Goal: Information Seeking & Learning: Learn about a topic

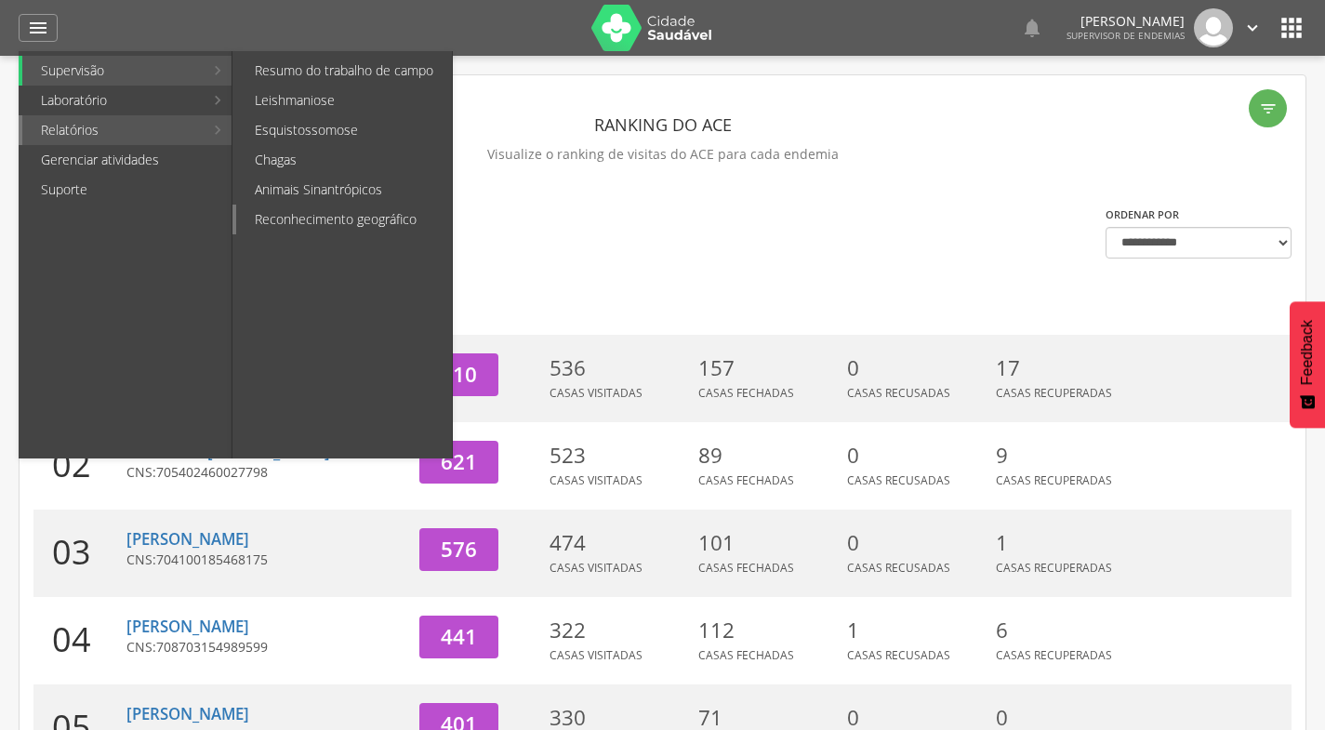
click at [306, 208] on link "Reconhecimento geográfico" at bounding box center [344, 220] width 216 height 30
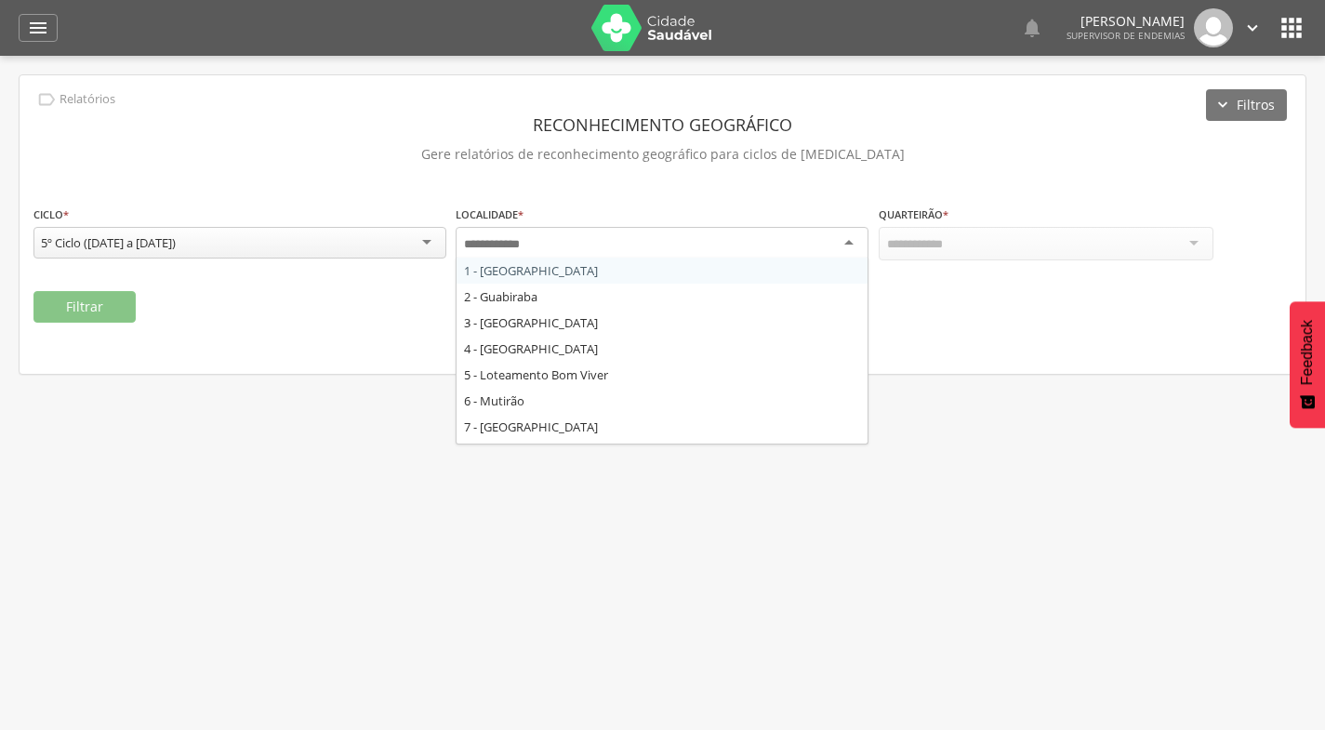
click at [631, 239] on div at bounding box center [662, 243] width 413 height 33
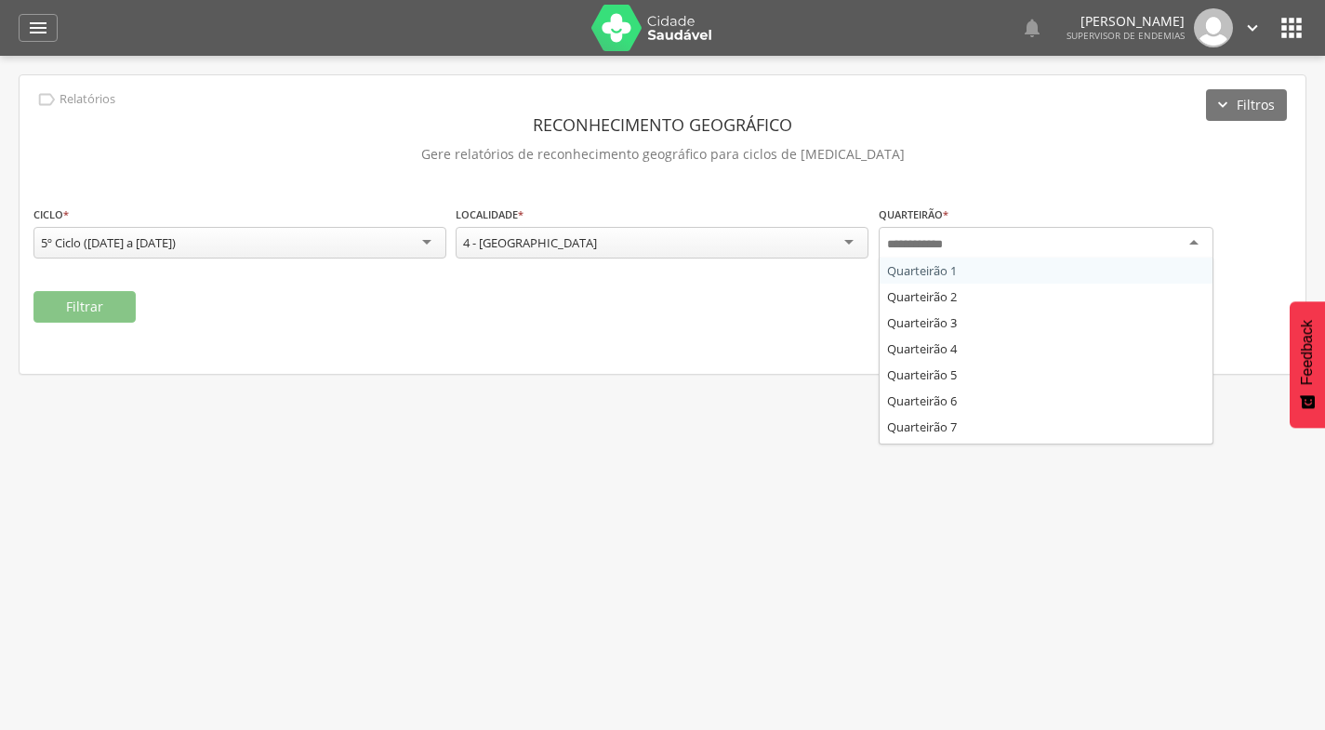
click at [1029, 248] on div at bounding box center [1046, 243] width 335 height 33
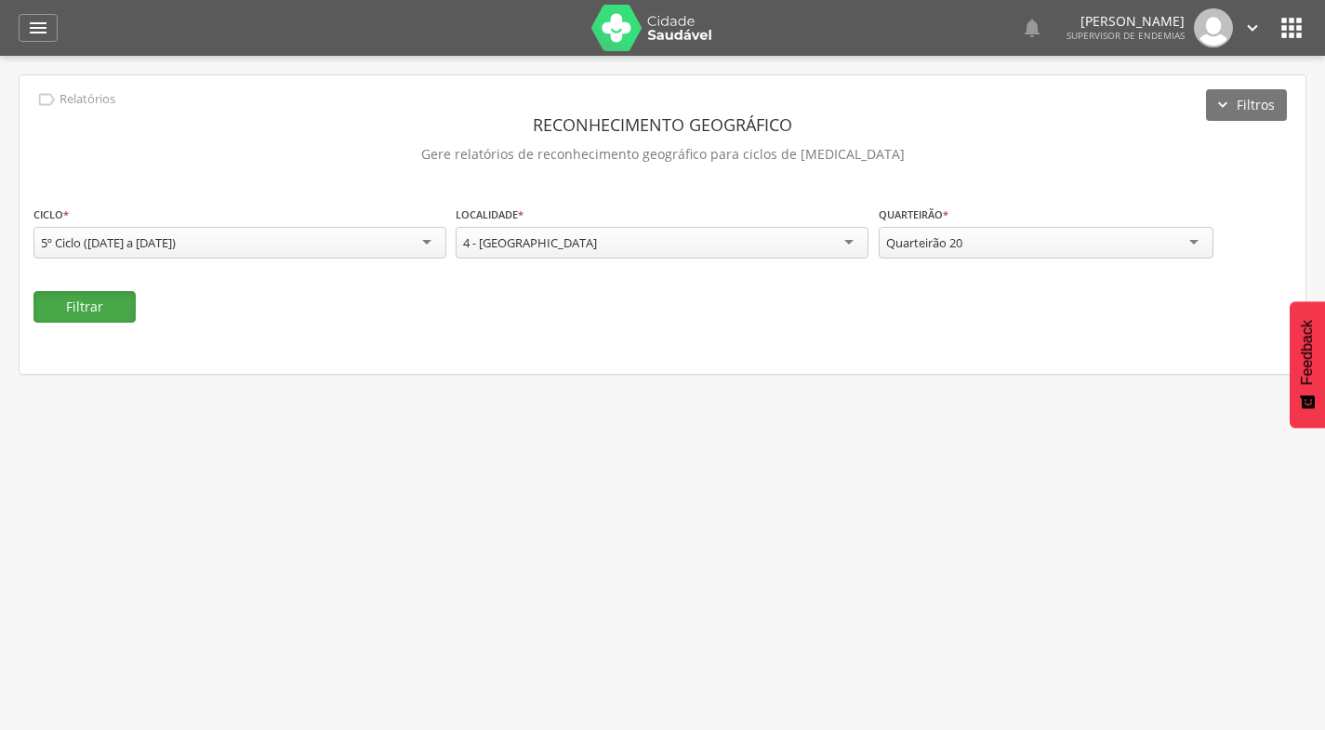
click at [93, 305] on button "Filtrar" at bounding box center [84, 307] width 102 height 32
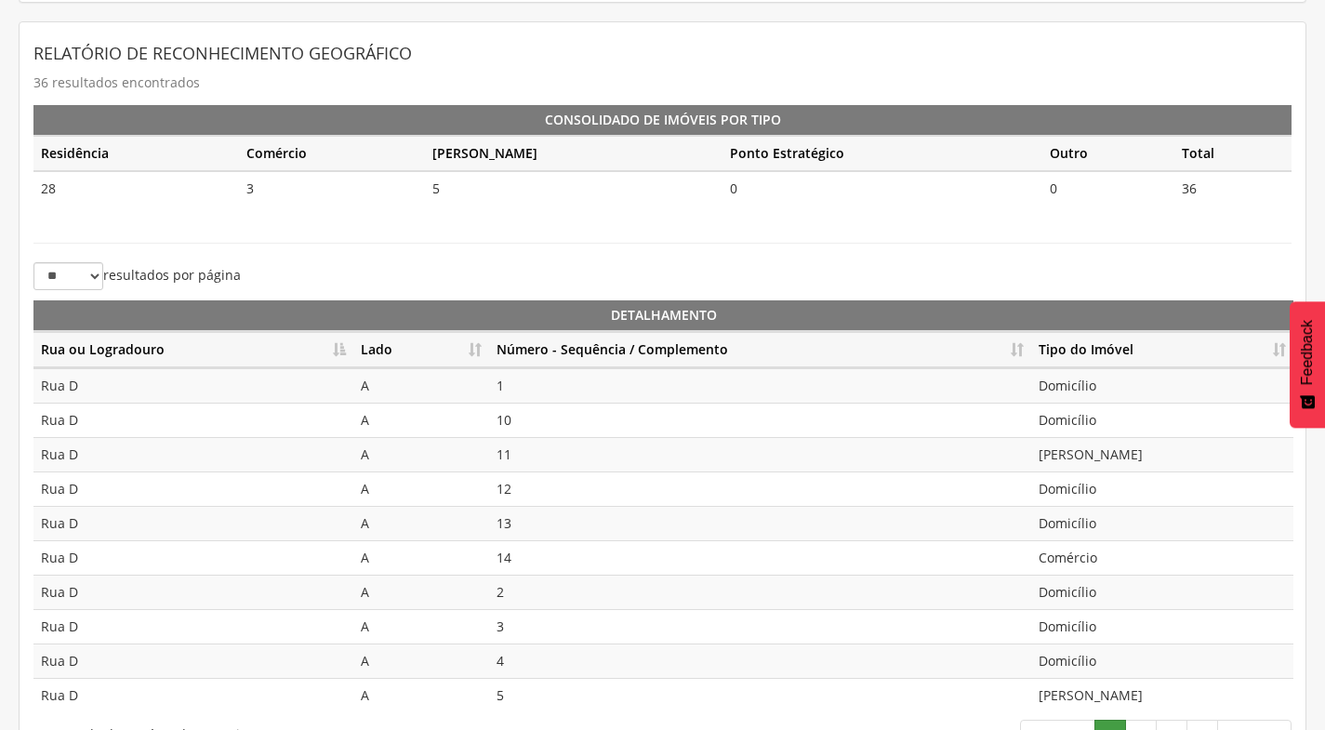
click at [1023, 347] on th "Número - Sequência / Complemento" at bounding box center [760, 350] width 542 height 36
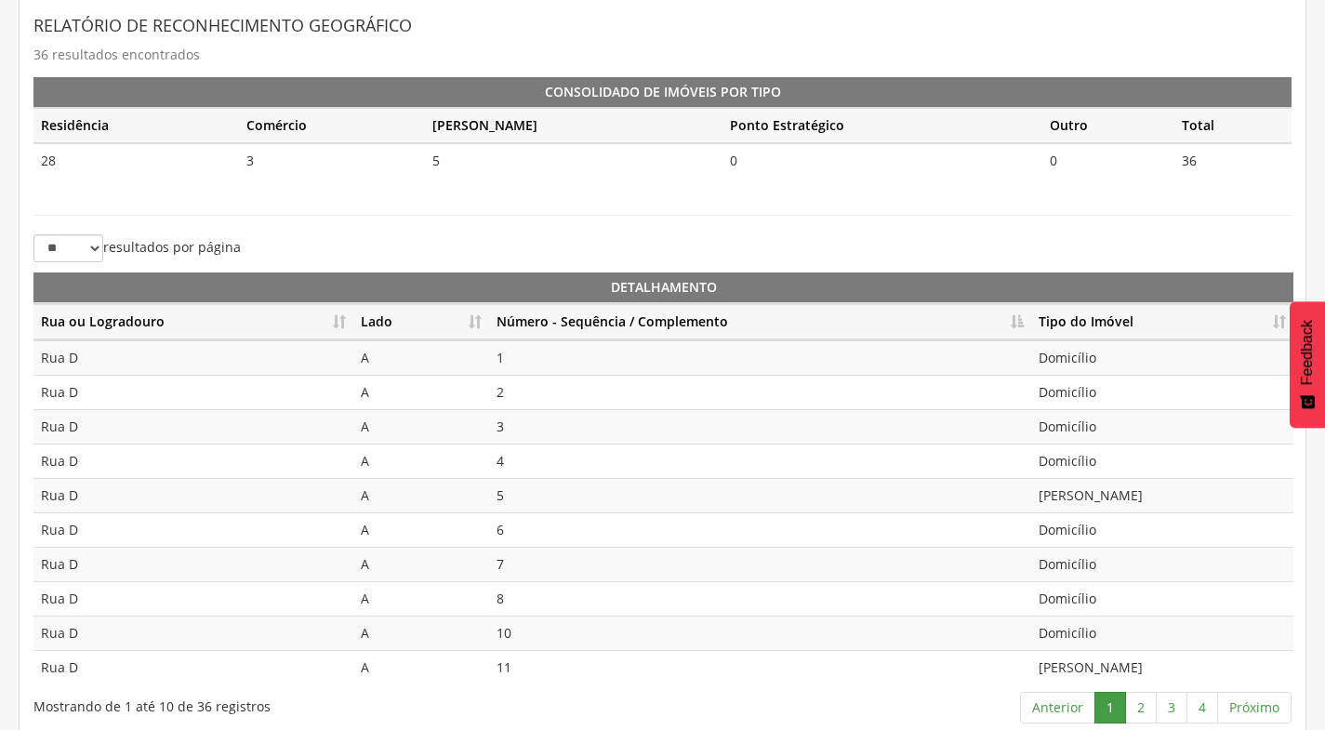
scroll to position [415, 0]
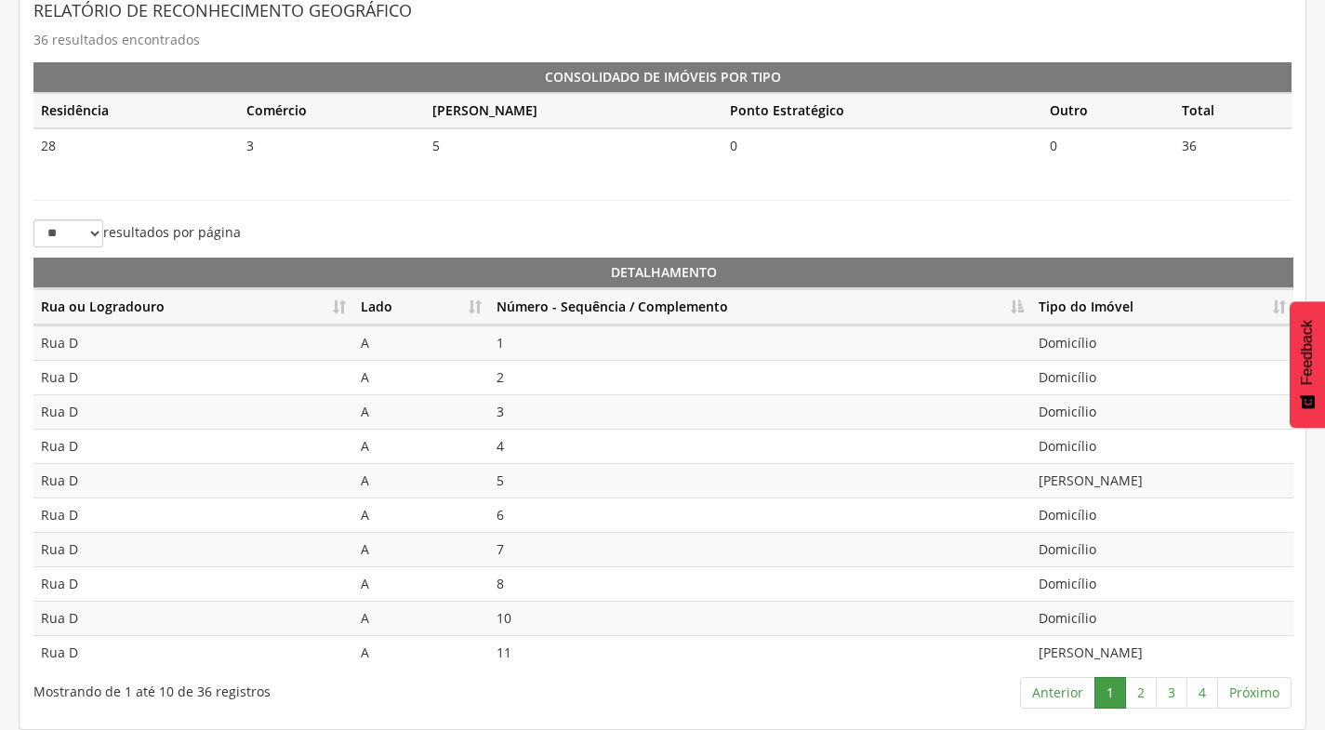
click at [1103, 476] on td "[PERSON_NAME]" at bounding box center [1162, 480] width 262 height 34
click at [1144, 701] on link "2" at bounding box center [1141, 693] width 32 height 32
click at [511, 346] on td "12" at bounding box center [760, 342] width 542 height 34
click at [518, 386] on td "13" at bounding box center [760, 377] width 542 height 34
click at [519, 355] on td "12" at bounding box center [760, 342] width 542 height 34
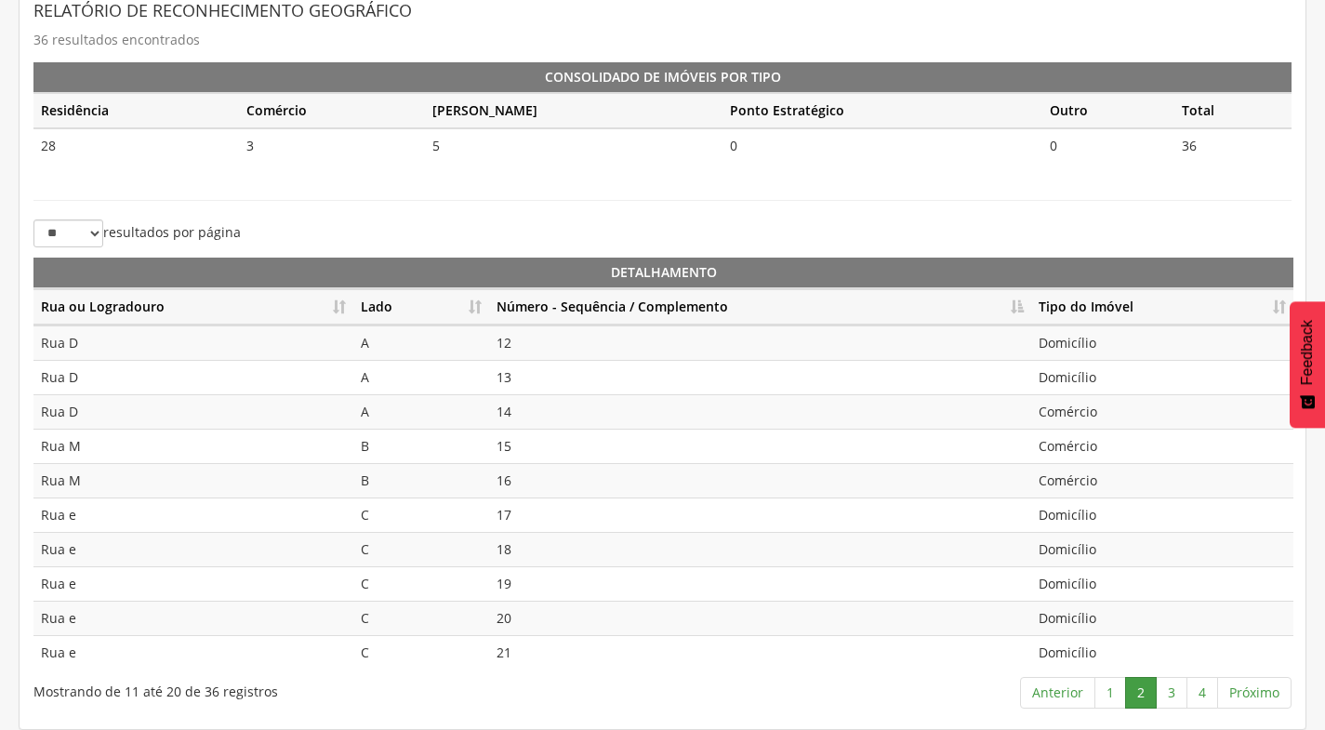
click at [513, 390] on td "13" at bounding box center [760, 377] width 542 height 34
click at [516, 412] on td "14" at bounding box center [760, 411] width 542 height 34
click at [513, 447] on td "15" at bounding box center [760, 446] width 542 height 34
click at [1174, 695] on link "3" at bounding box center [1172, 693] width 32 height 32
click at [1045, 349] on td "Domicílio" at bounding box center [1162, 342] width 262 height 34
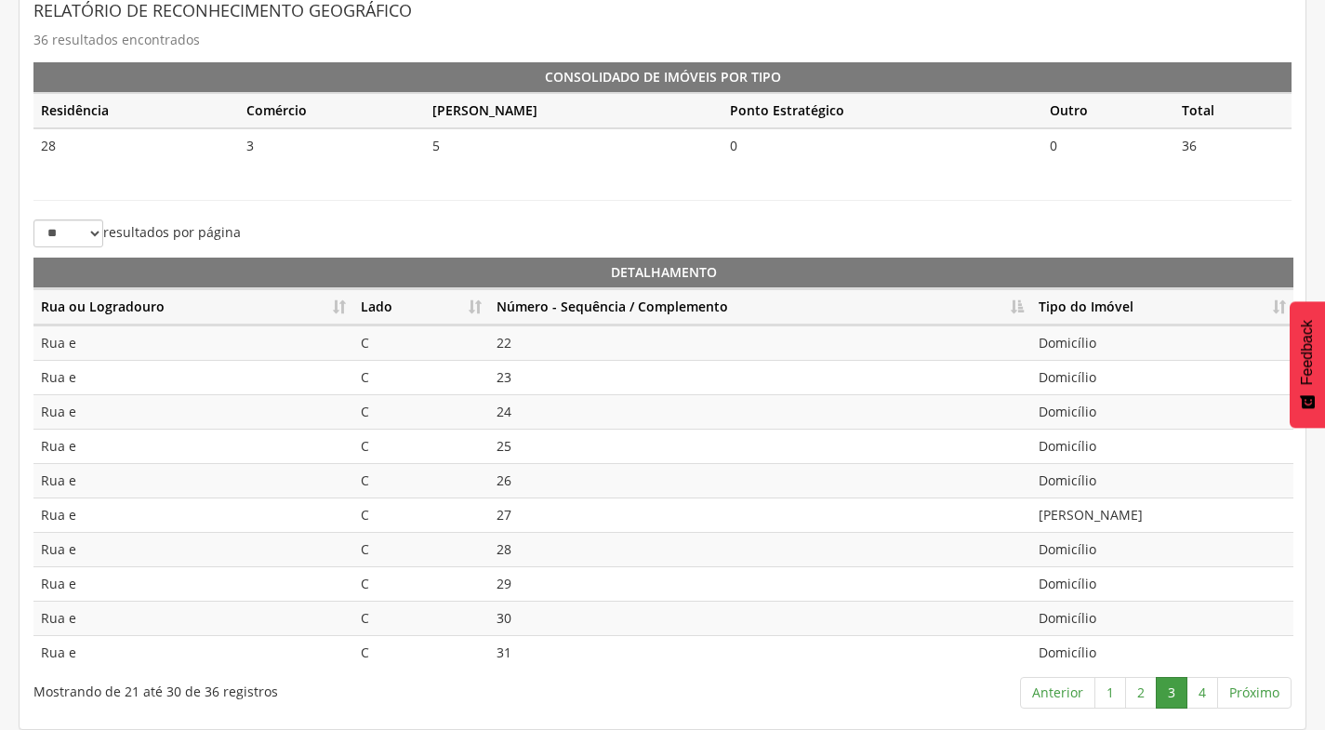
click at [1046, 388] on td "Domicílio" at bounding box center [1162, 377] width 262 height 34
click at [1046, 412] on td "Domicílio" at bounding box center [1162, 411] width 262 height 34
click at [1055, 444] on td "Domicílio" at bounding box center [1162, 446] width 262 height 34
click at [1055, 483] on td "Domicílio" at bounding box center [1162, 480] width 262 height 34
click at [1058, 519] on td "[PERSON_NAME]" at bounding box center [1162, 514] width 262 height 34
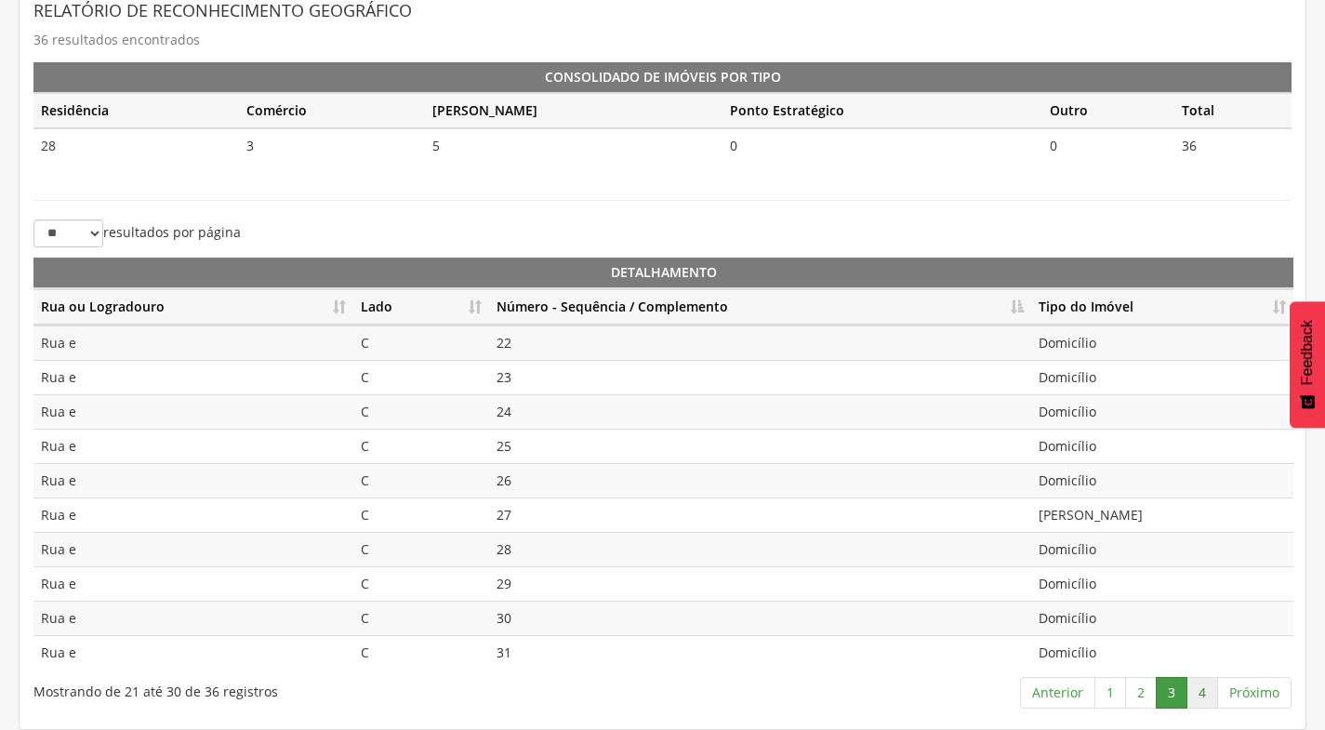
click at [1203, 694] on link "4" at bounding box center [1202, 693] width 32 height 32
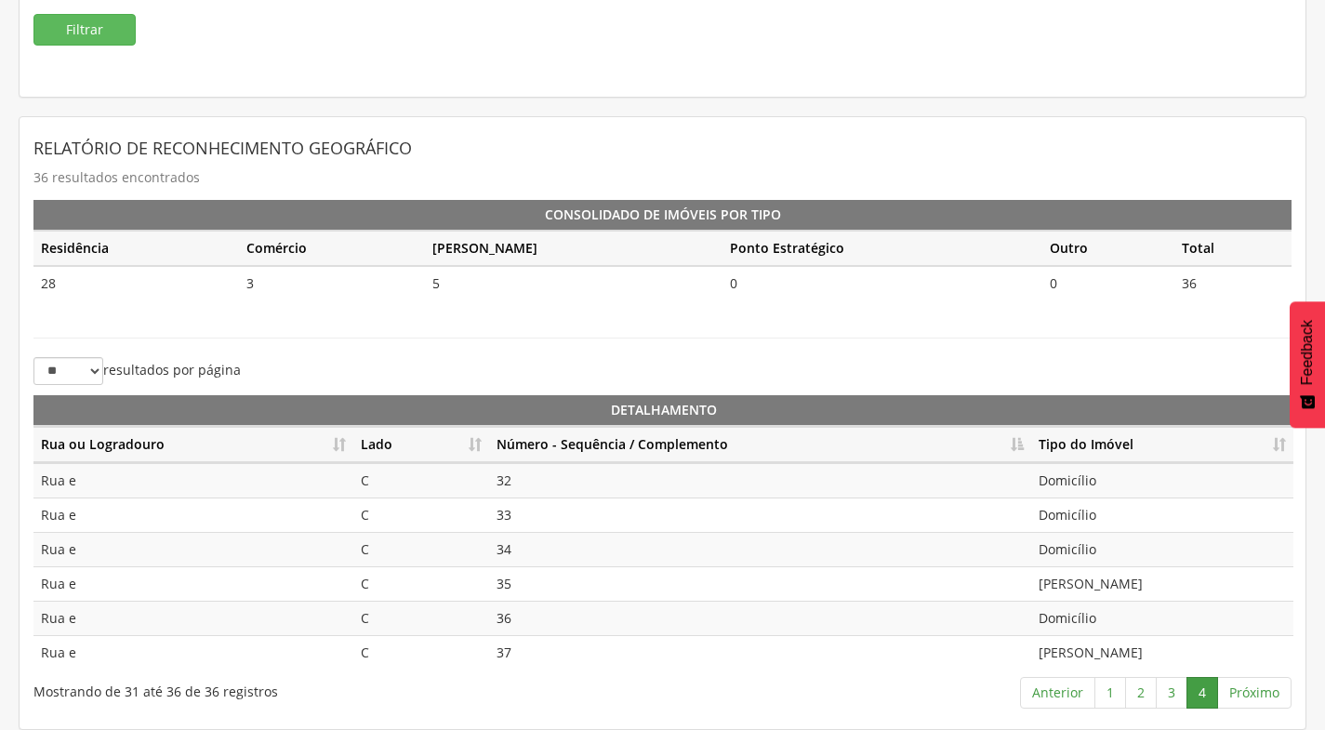
scroll to position [0, 0]
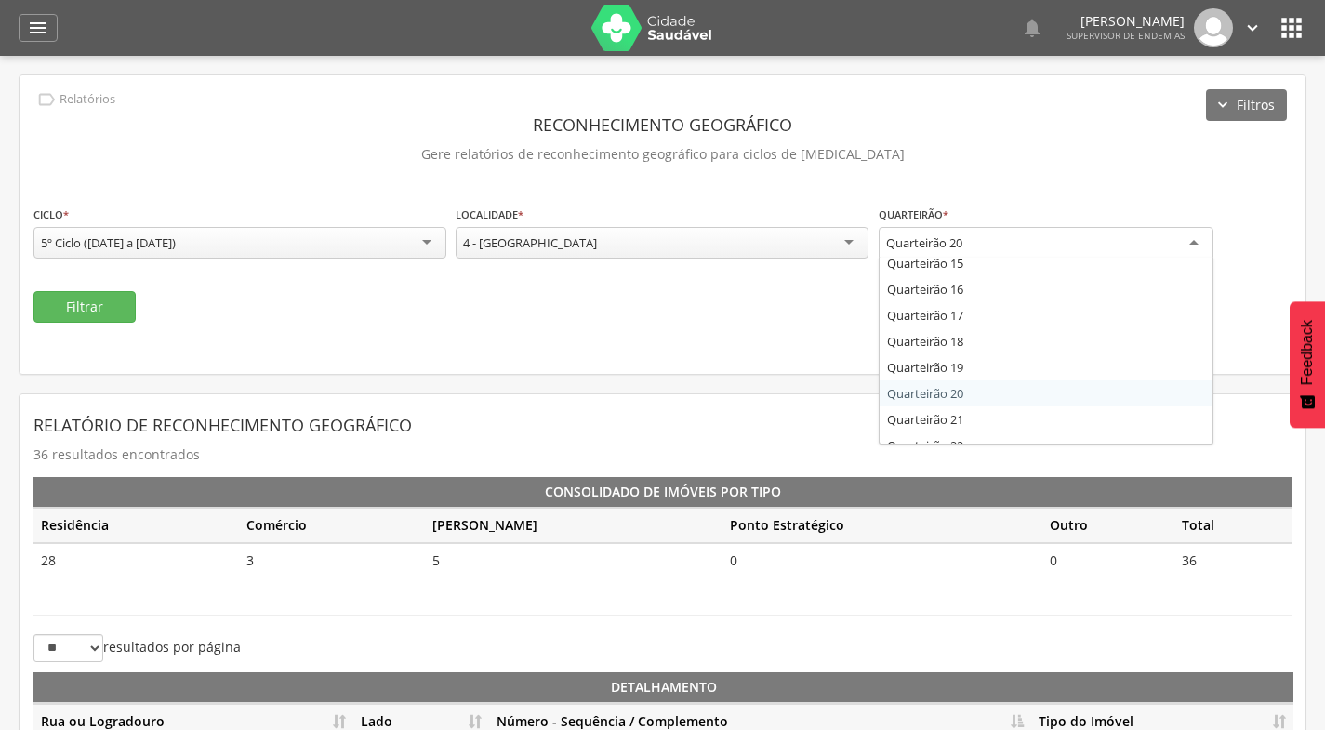
click at [1068, 250] on div "Quarteirão 20" at bounding box center [1046, 243] width 335 height 33
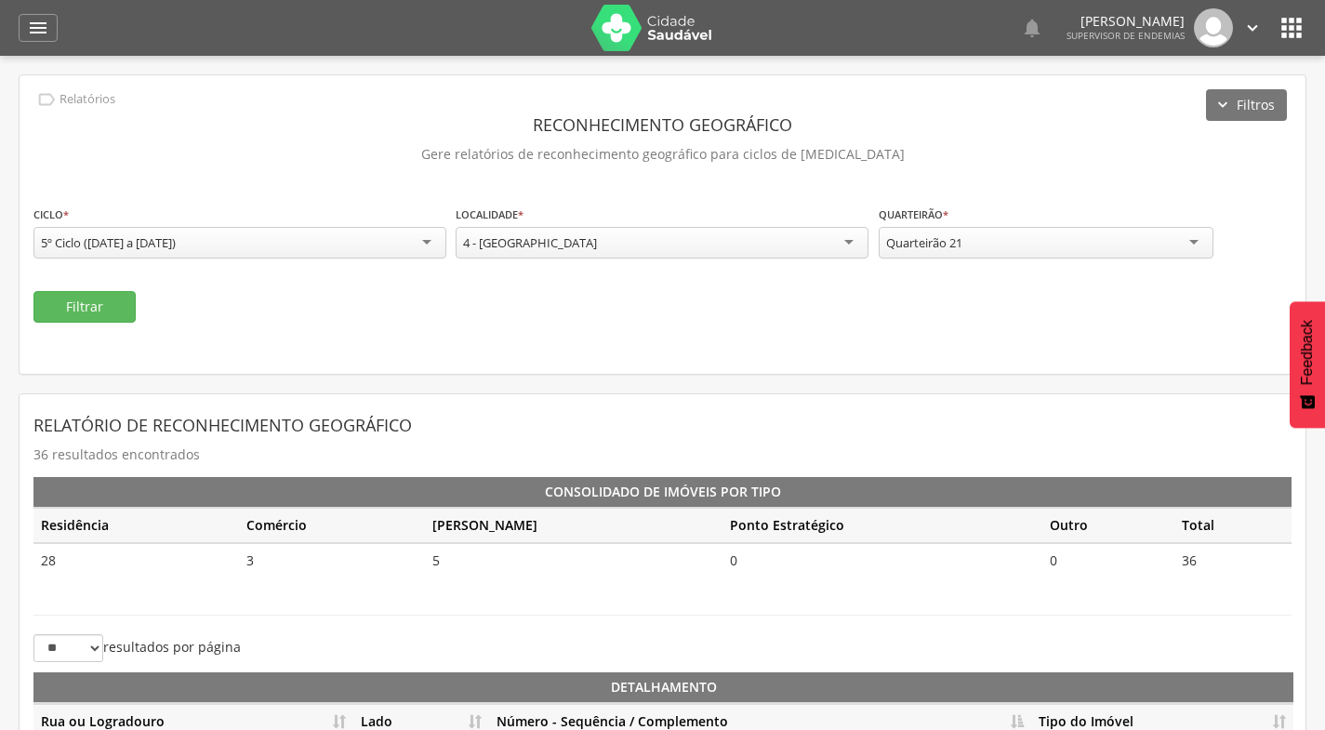
click at [59, 325] on div "**********" at bounding box center [663, 224] width 1286 height 298
click at [79, 307] on button "Filtrar" at bounding box center [84, 307] width 102 height 32
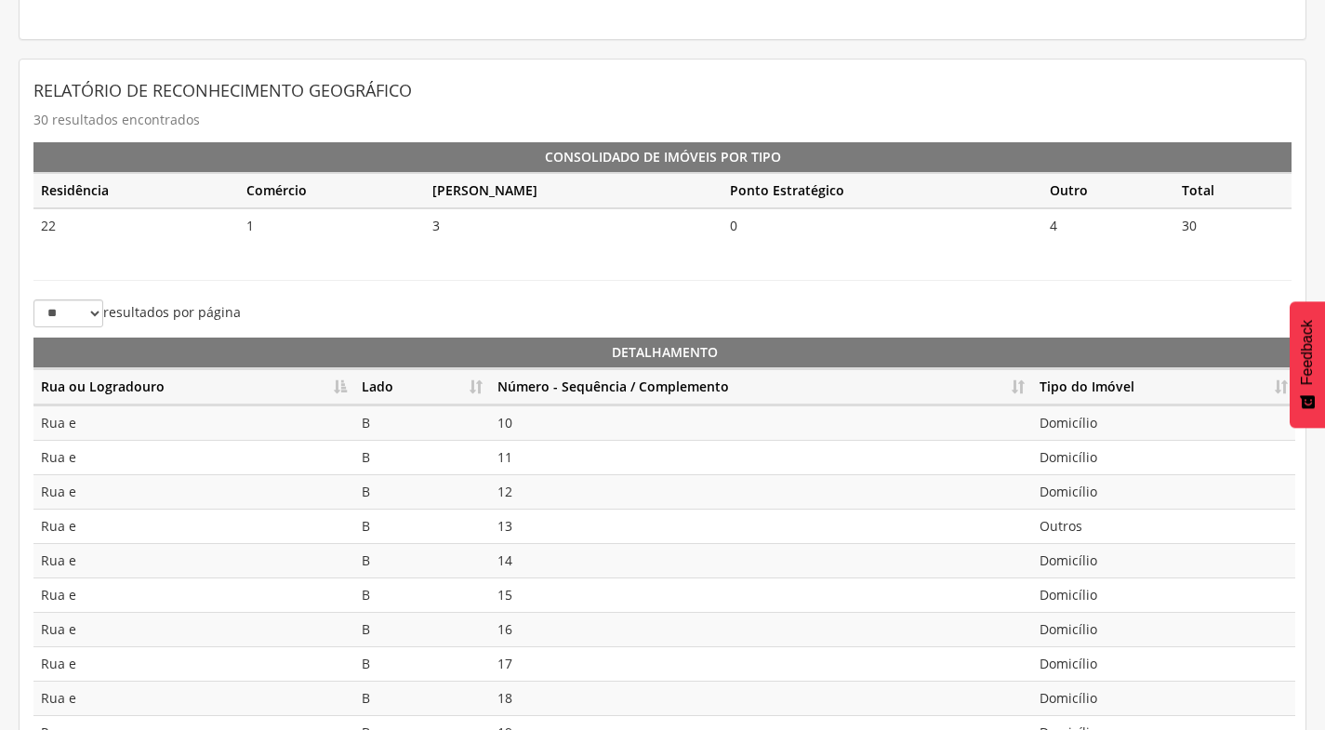
scroll to position [372, 0]
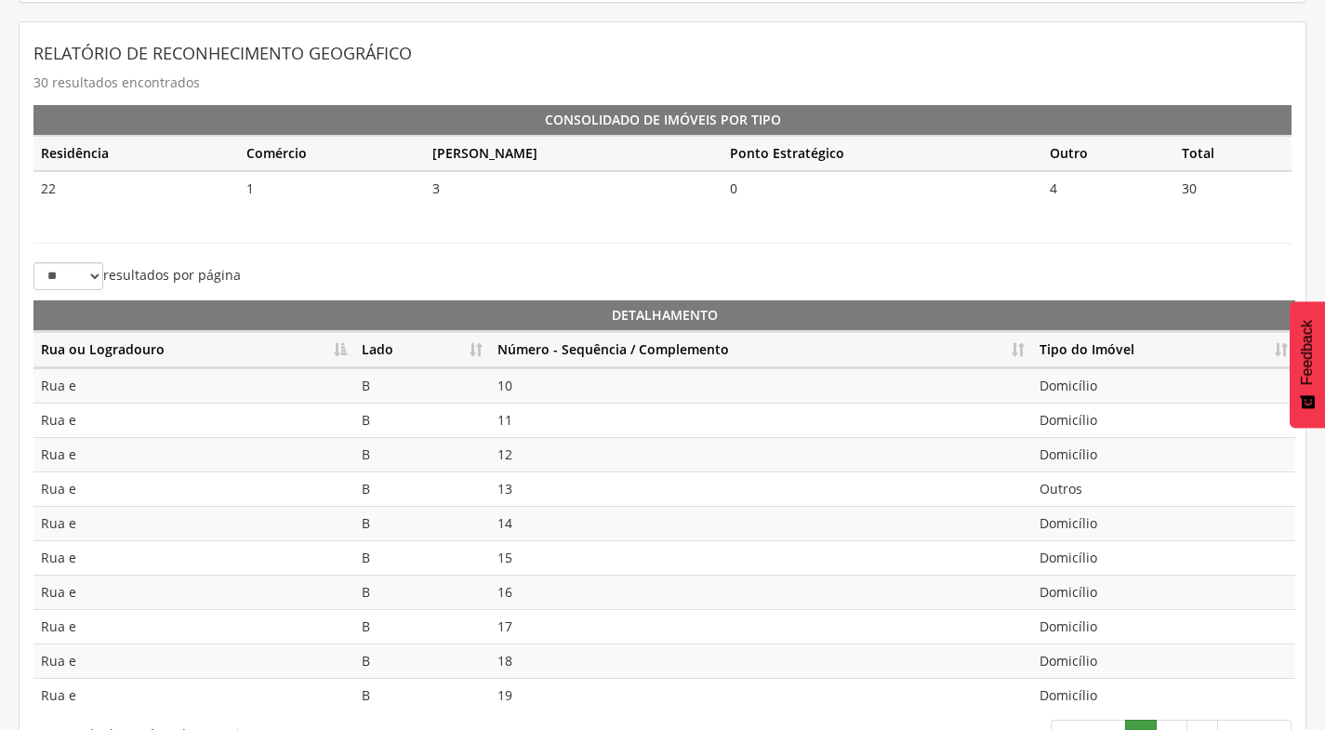
click at [1024, 344] on th "Número - Sequência / Complemento" at bounding box center [761, 350] width 542 height 36
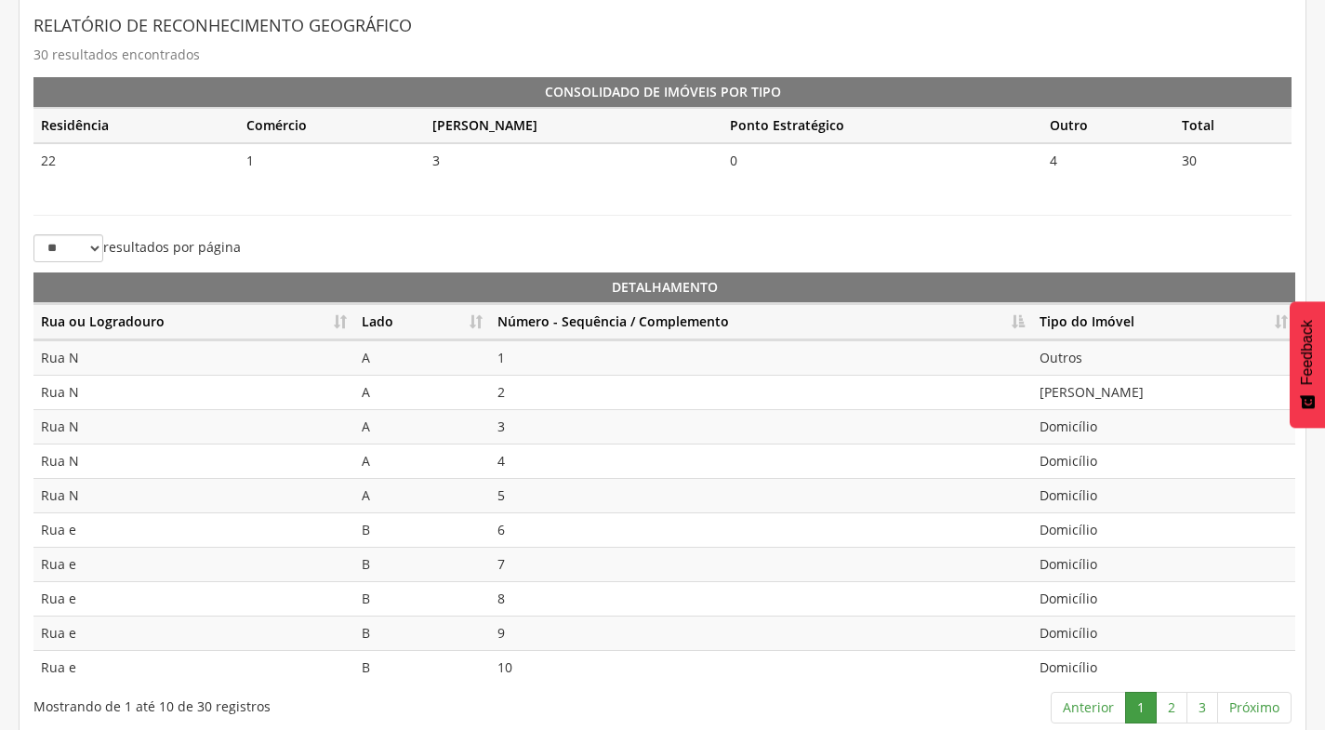
scroll to position [415, 0]
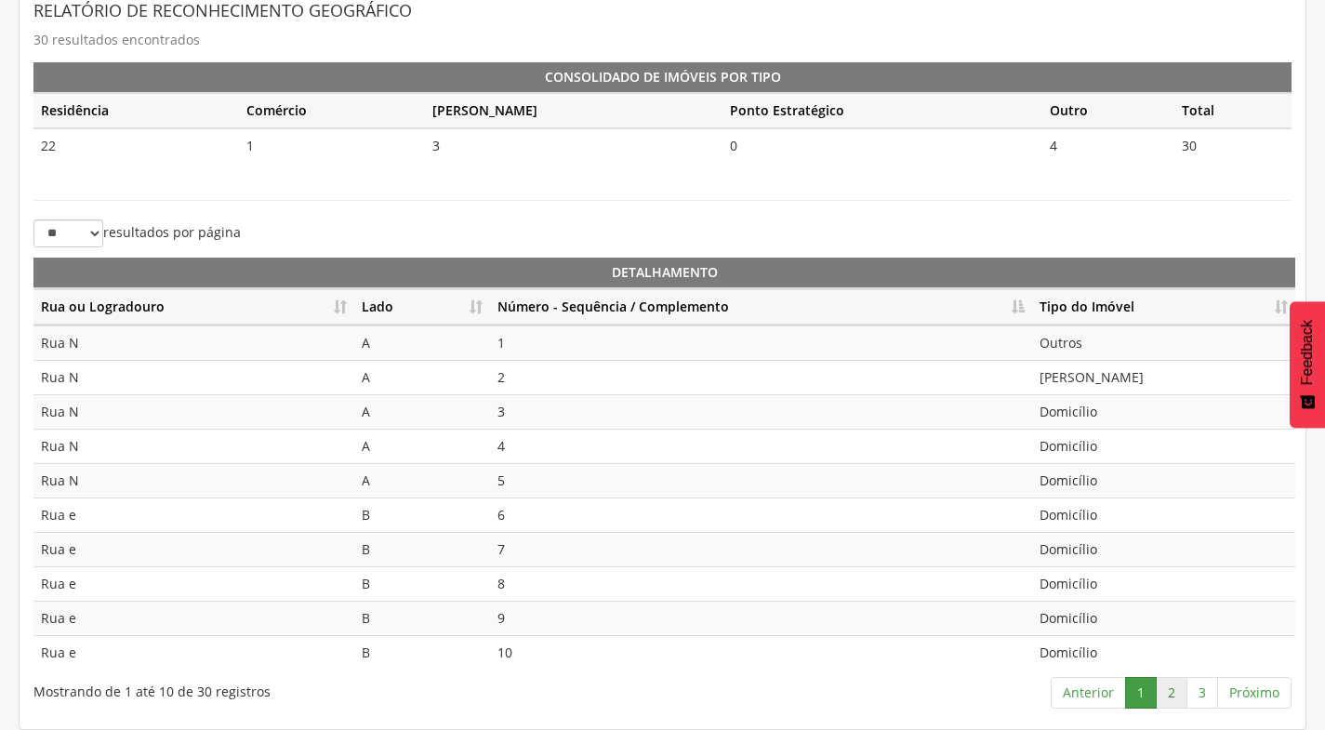
click at [1165, 697] on link "2" at bounding box center [1172, 693] width 32 height 32
click at [1209, 698] on link "3" at bounding box center [1202, 693] width 32 height 32
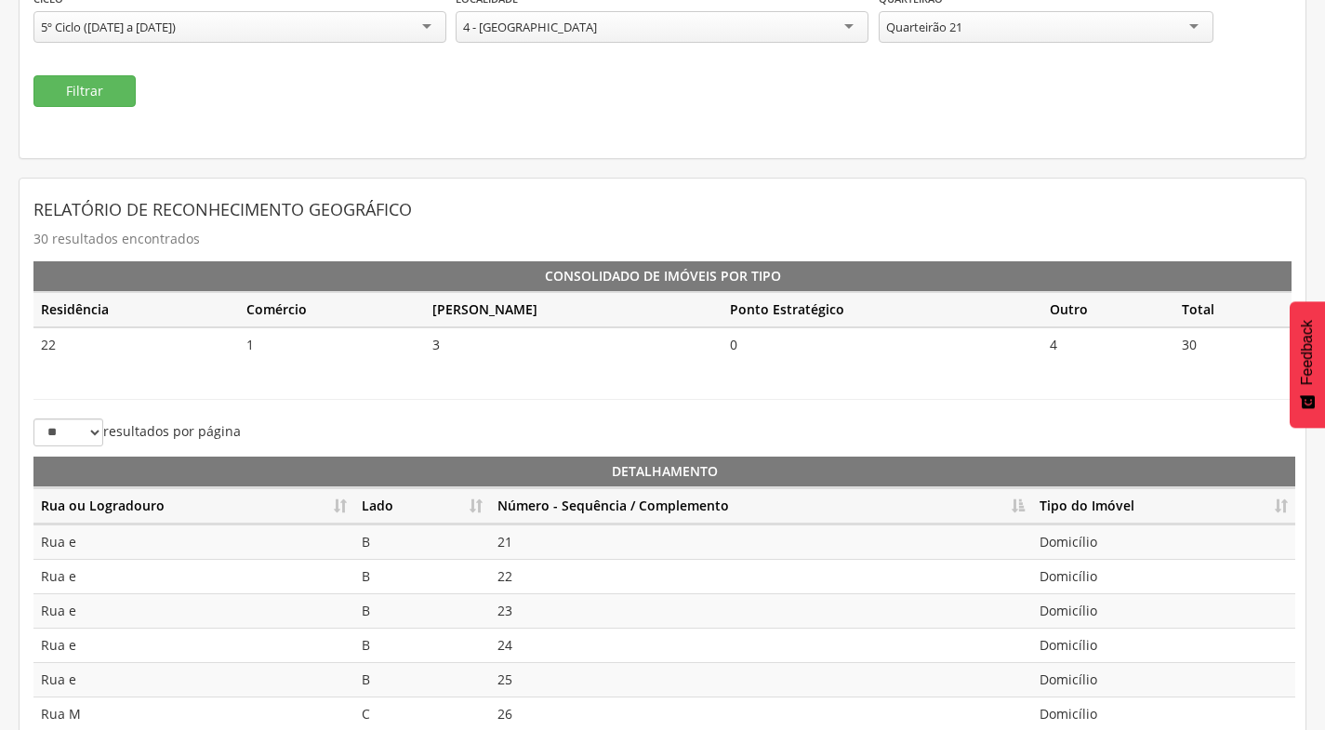
scroll to position [43, 0]
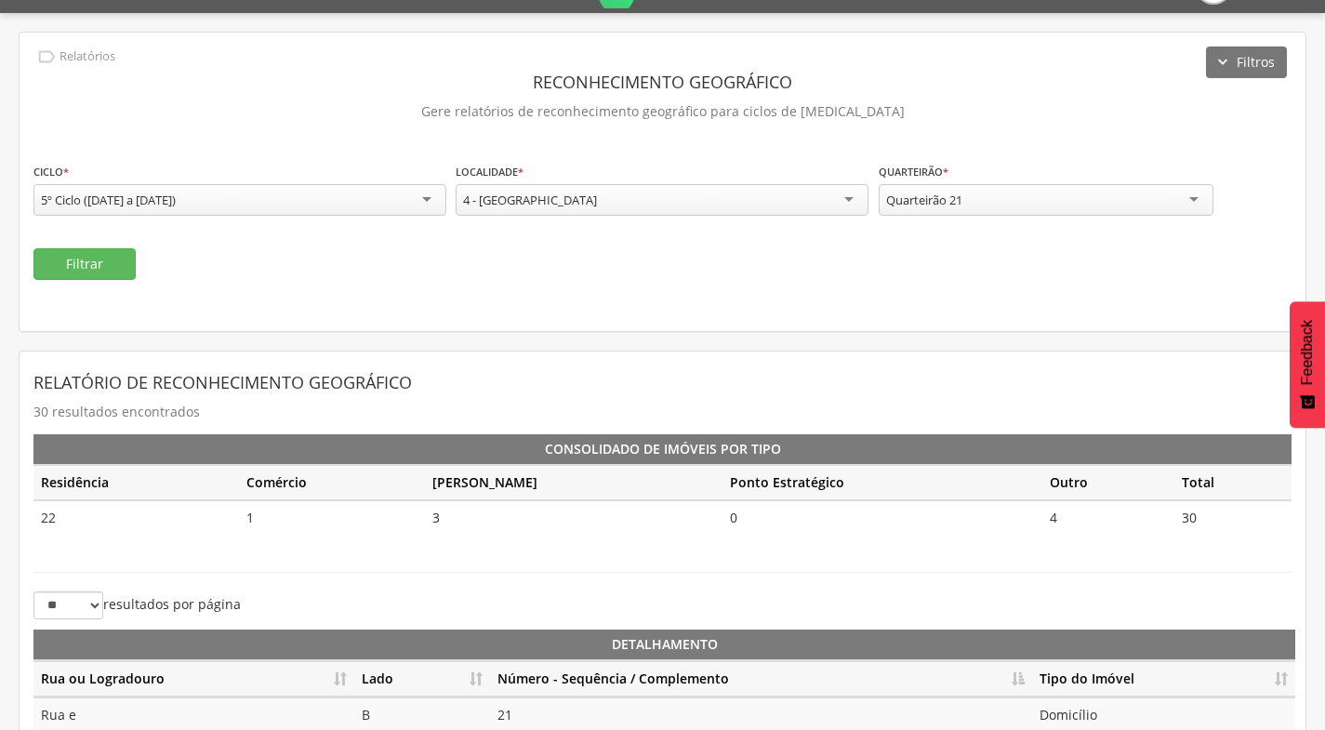
click at [1067, 212] on div "Quarteirão 21" at bounding box center [1046, 200] width 335 height 32
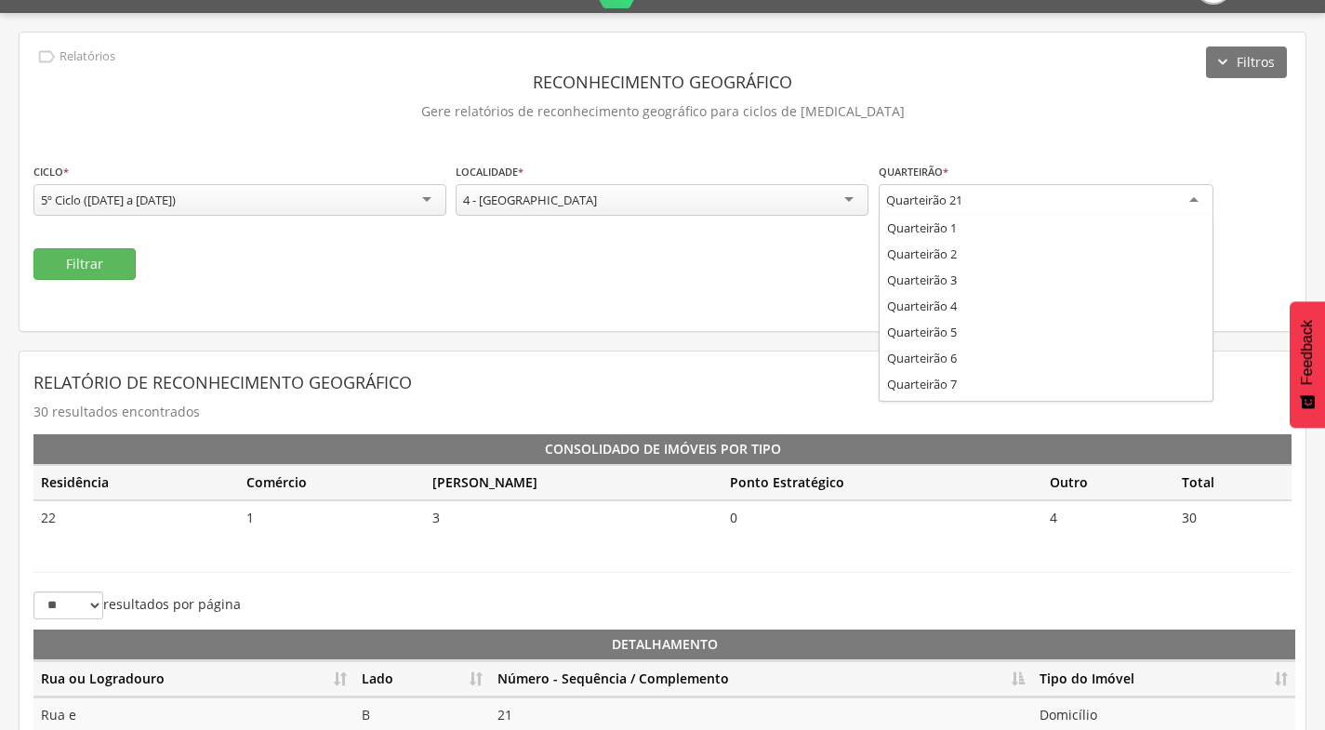
scroll to position [0, 0]
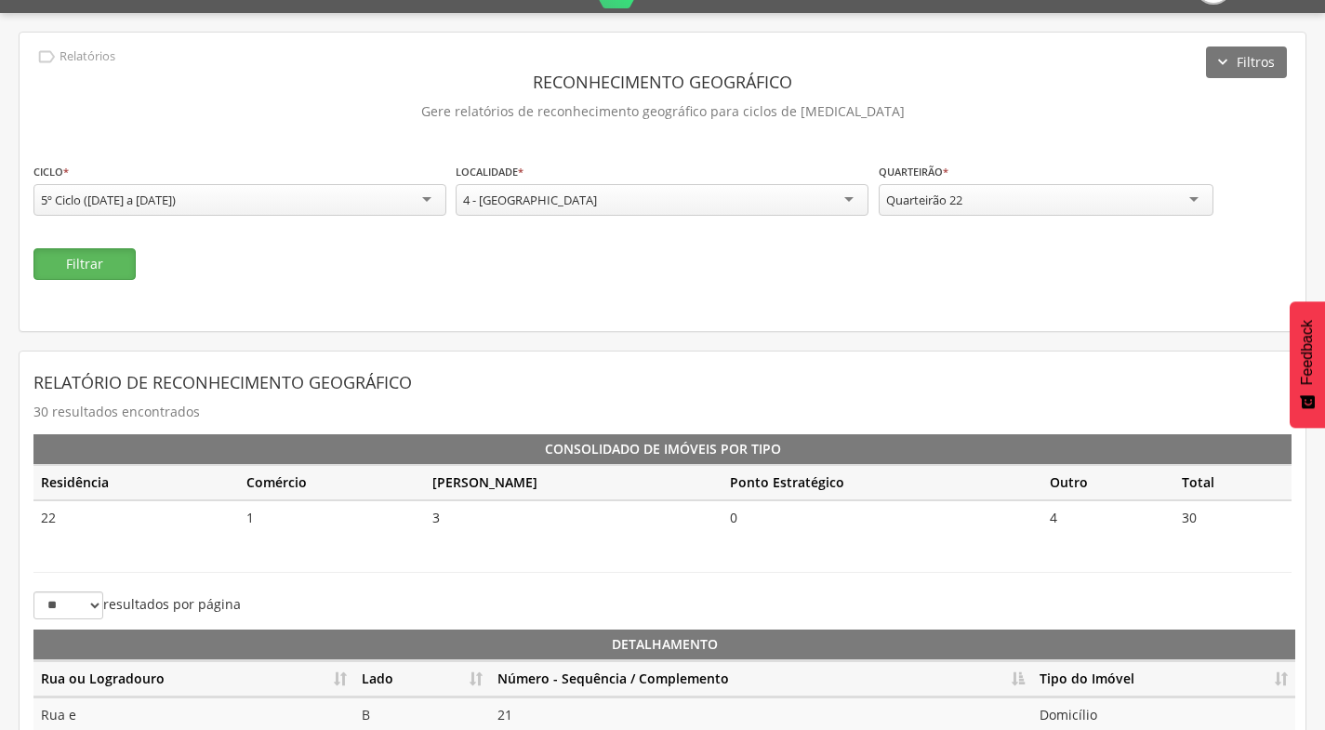
drag, startPoint x: 105, startPoint y: 269, endPoint x: 99, endPoint y: 242, distance: 27.7
click at [98, 262] on button "Filtrar" at bounding box center [84, 264] width 102 height 32
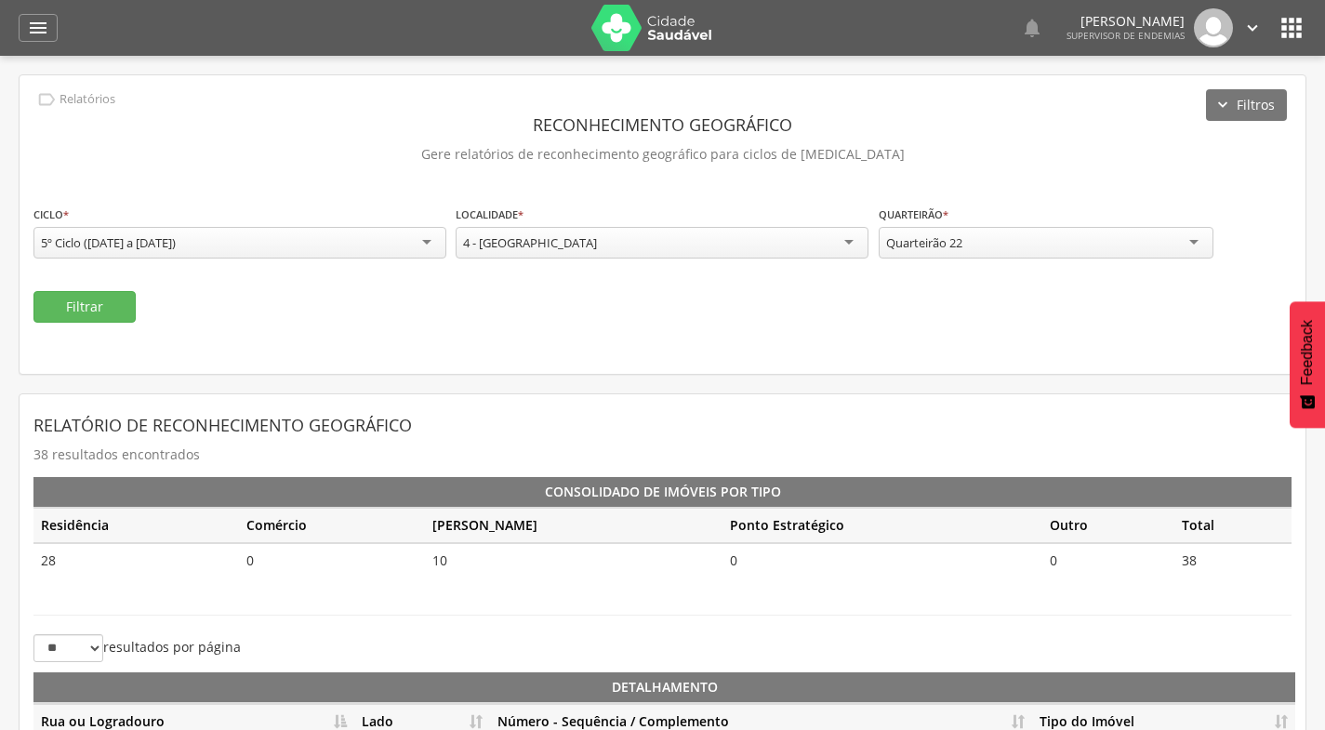
click at [1253, 29] on icon "" at bounding box center [1252, 28] width 20 height 20
click at [1190, 104] on link "Sair" at bounding box center [1188, 107] width 147 height 23
